Goal: Find specific page/section: Find specific page/section

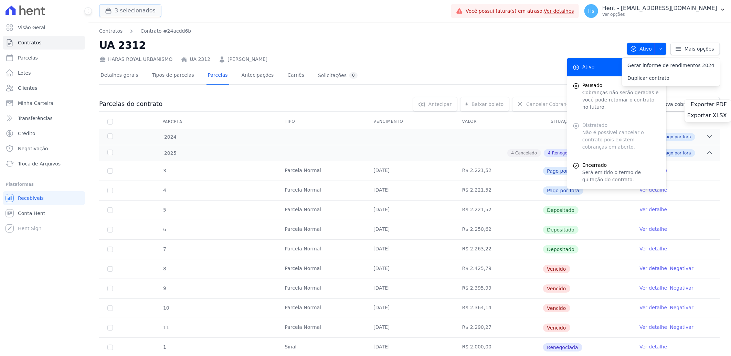
click at [140, 11] on button "3 selecionados" at bounding box center [130, 10] width 62 height 13
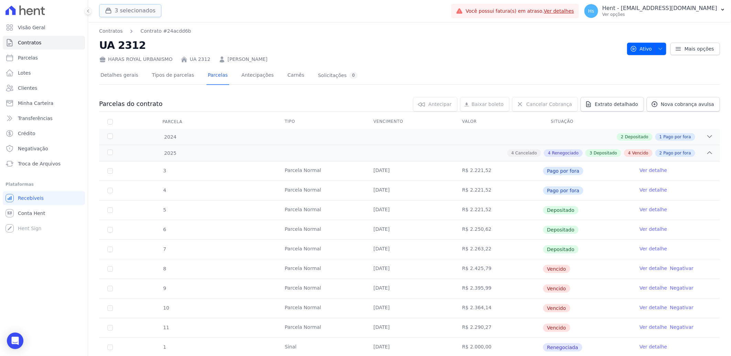
click at [125, 11] on button "3 selecionados" at bounding box center [130, 10] width 62 height 13
click at [34, 87] on span "Clientes" at bounding box center [27, 88] width 19 height 7
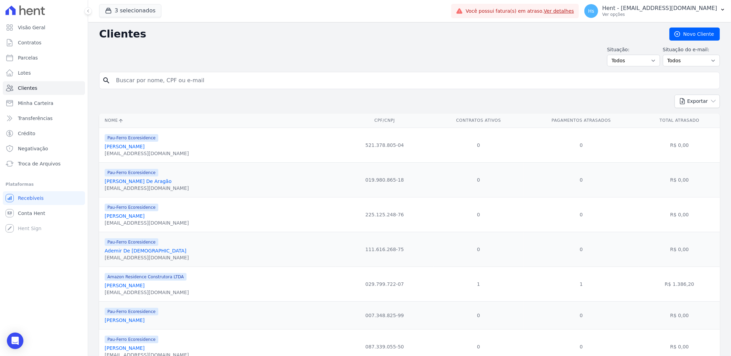
click at [132, 79] on input "search" at bounding box center [414, 81] width 605 height 14
type input "[PERSON_NAME]"
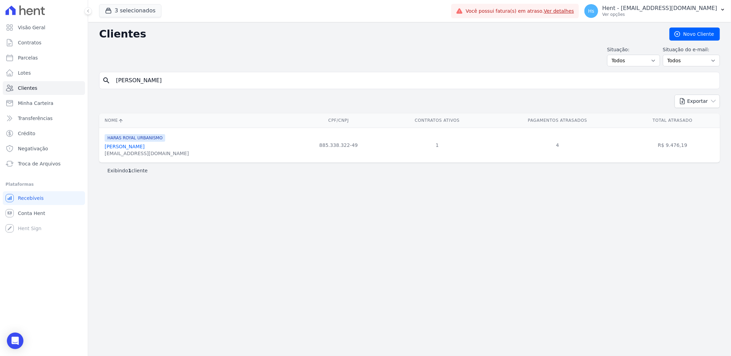
click at [130, 147] on link "[PERSON_NAME]" at bounding box center [125, 147] width 40 height 6
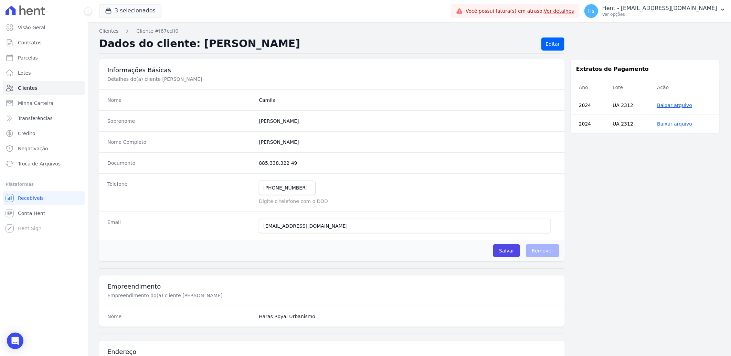
drag, startPoint x: 277, startPoint y: 40, endPoint x: 187, endPoint y: 40, distance: 89.8
click at [187, 40] on h2 "Dados do cliente: [PERSON_NAME]" at bounding box center [317, 44] width 437 height 13
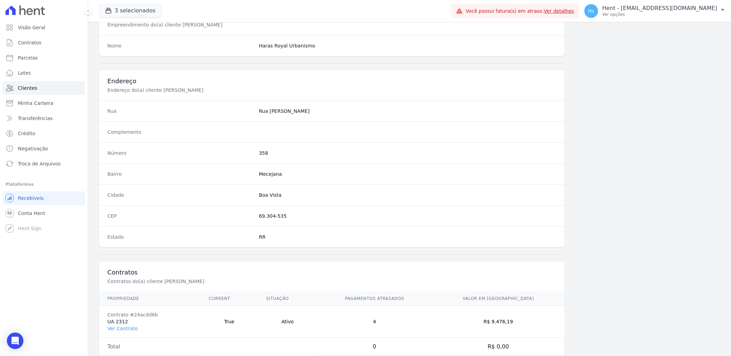
scroll to position [288, 0]
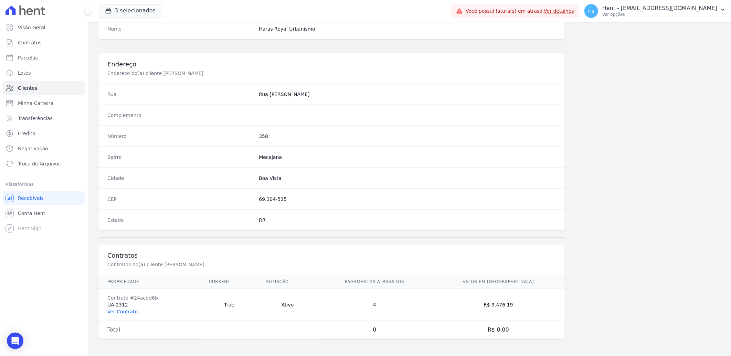
click at [119, 311] on link "Ver Contrato" at bounding box center [122, 312] width 30 height 6
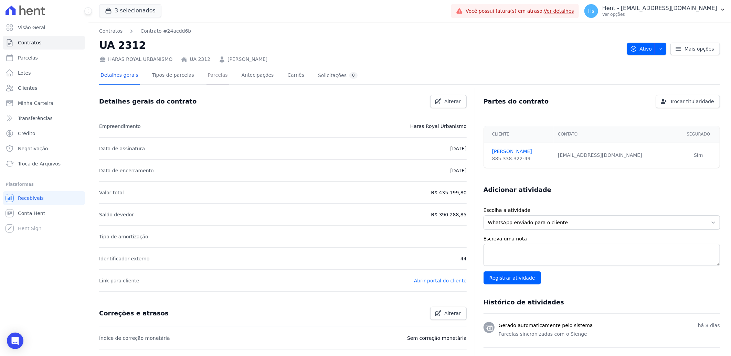
click at [207, 78] on link "Parcelas" at bounding box center [217, 76] width 23 height 18
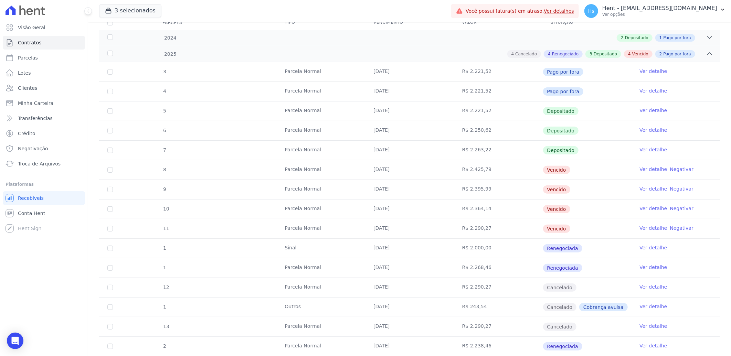
scroll to position [118, 0]
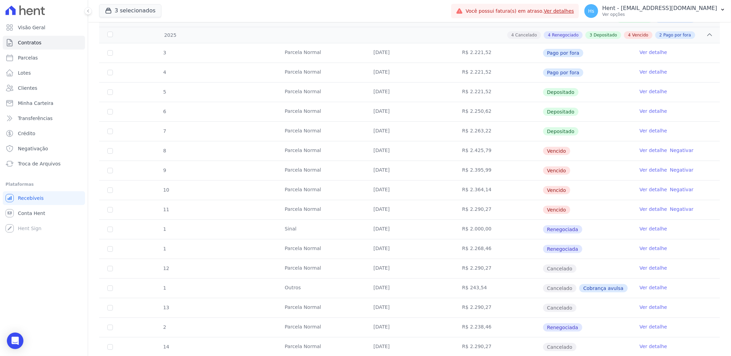
click at [639, 228] on link "Ver detalhe" at bounding box center [653, 228] width 28 height 7
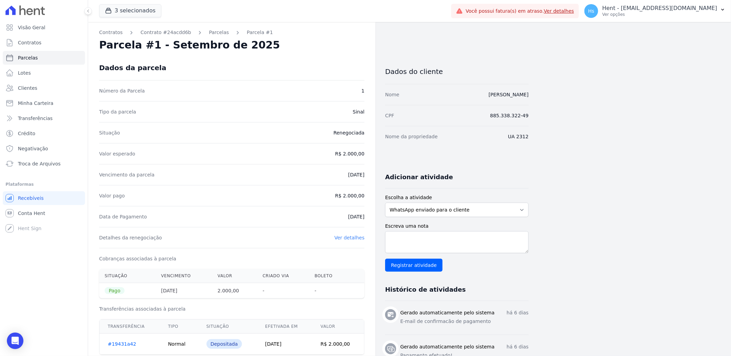
click at [17, 12] on icon at bounding box center [26, 11] width 40 height 10
click at [24, 10] on icon at bounding box center [22, 11] width 6 height 10
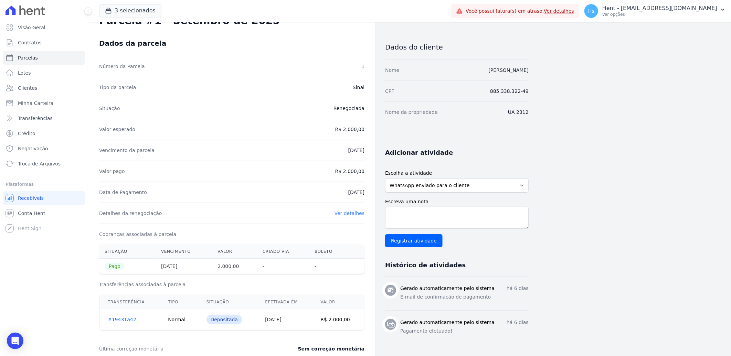
scroll to position [38, 0]
